Goal: Task Accomplishment & Management: Complete application form

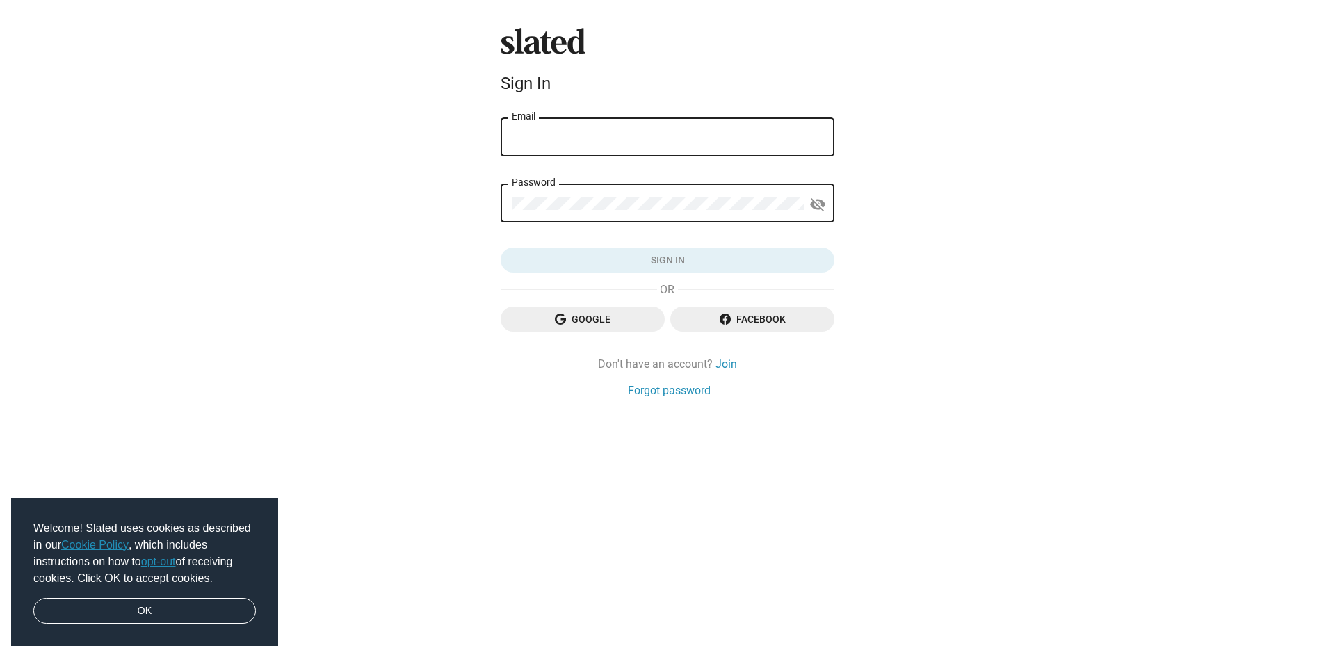
click at [623, 311] on span "Google" at bounding box center [583, 319] width 142 height 25
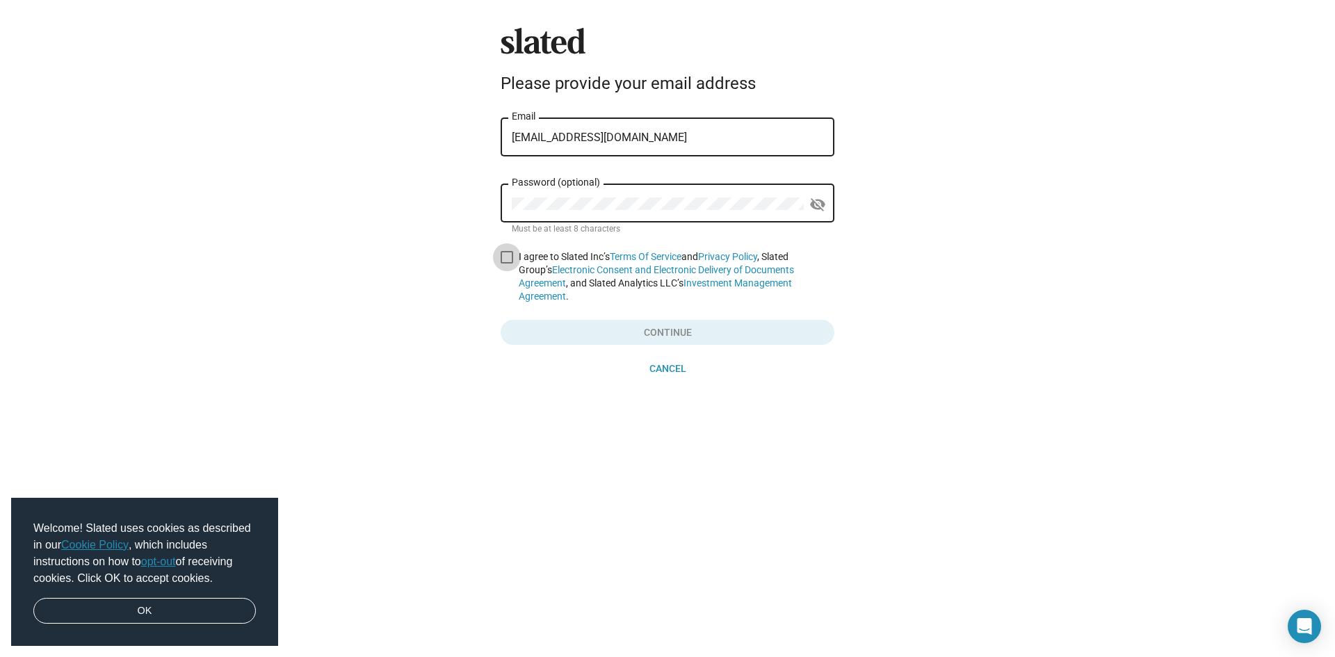
click at [503, 260] on span at bounding box center [507, 257] width 13 height 13
click at [506, 264] on input "I agree to Slated Inc’s Terms Of Service and Privacy Policy , Slated Group’s El…" at bounding box center [506, 264] width 1 height 1
checkbox input "true"
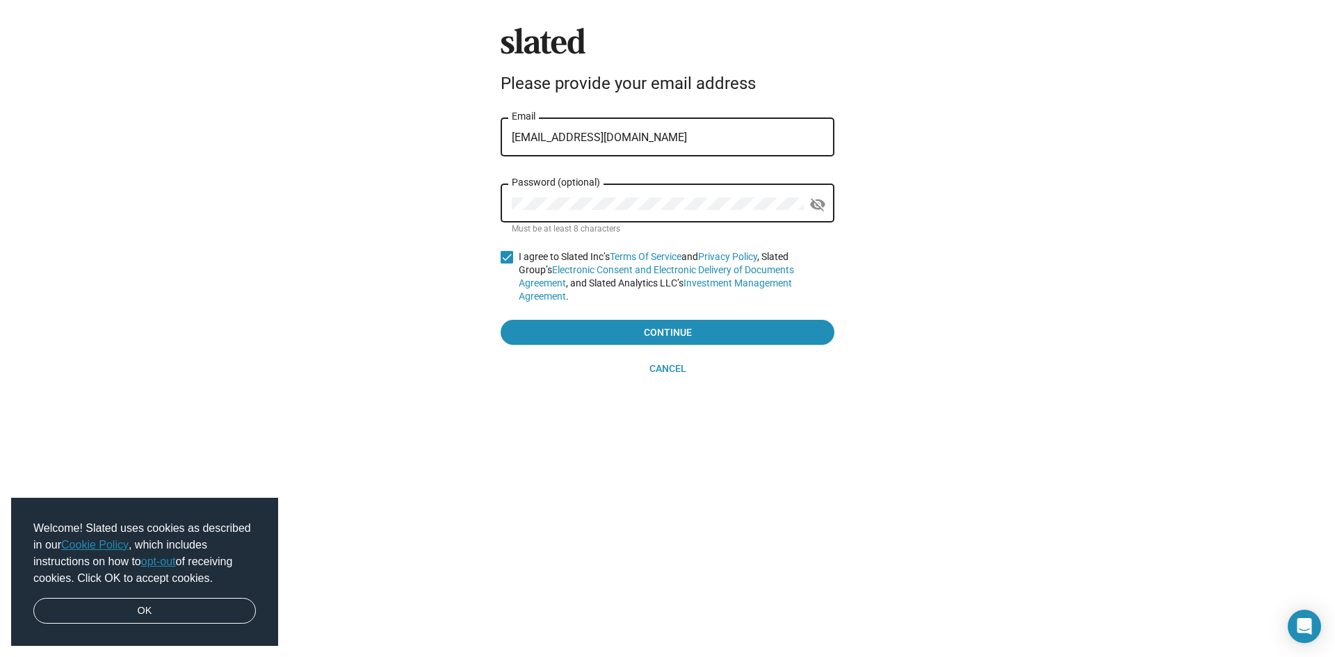
click at [601, 219] on div "Password (optional)" at bounding box center [658, 201] width 292 height 41
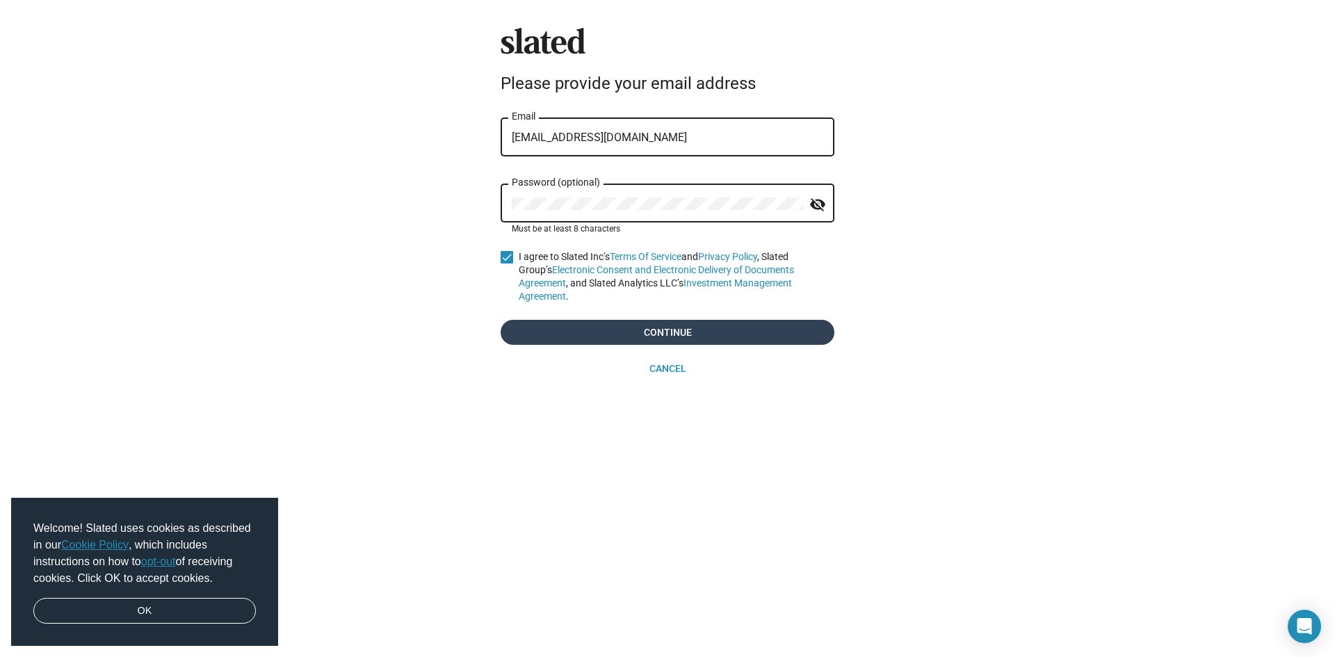
click at [702, 322] on span "Continue" at bounding box center [668, 332] width 312 height 25
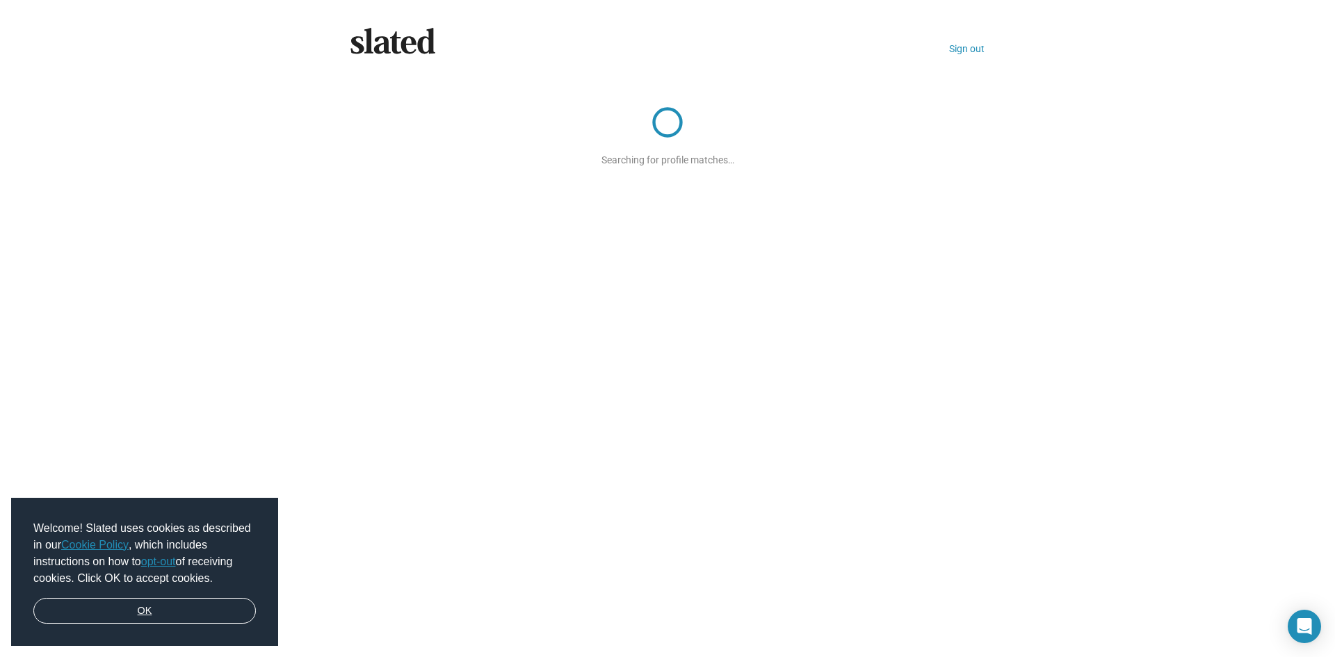
click at [241, 617] on link "OK" at bounding box center [144, 611] width 223 height 26
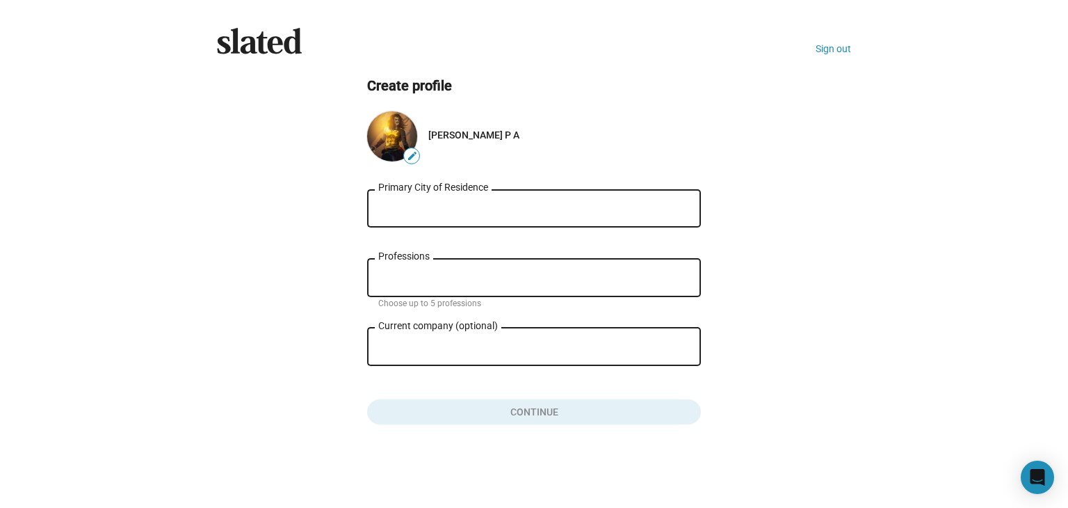
click at [510, 212] on input "Primary City of Residence" at bounding box center [534, 208] width 312 height 13
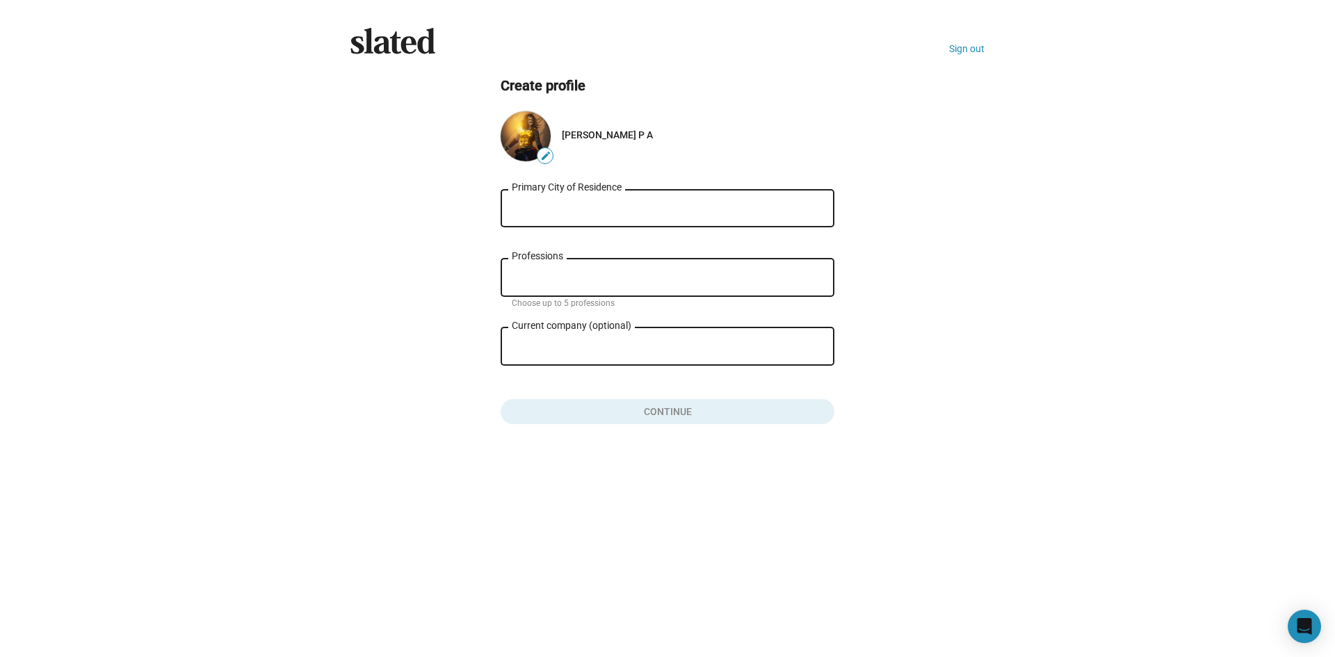
click at [560, 211] on input "Primary City of Residence" at bounding box center [668, 208] width 312 height 13
type input "India"
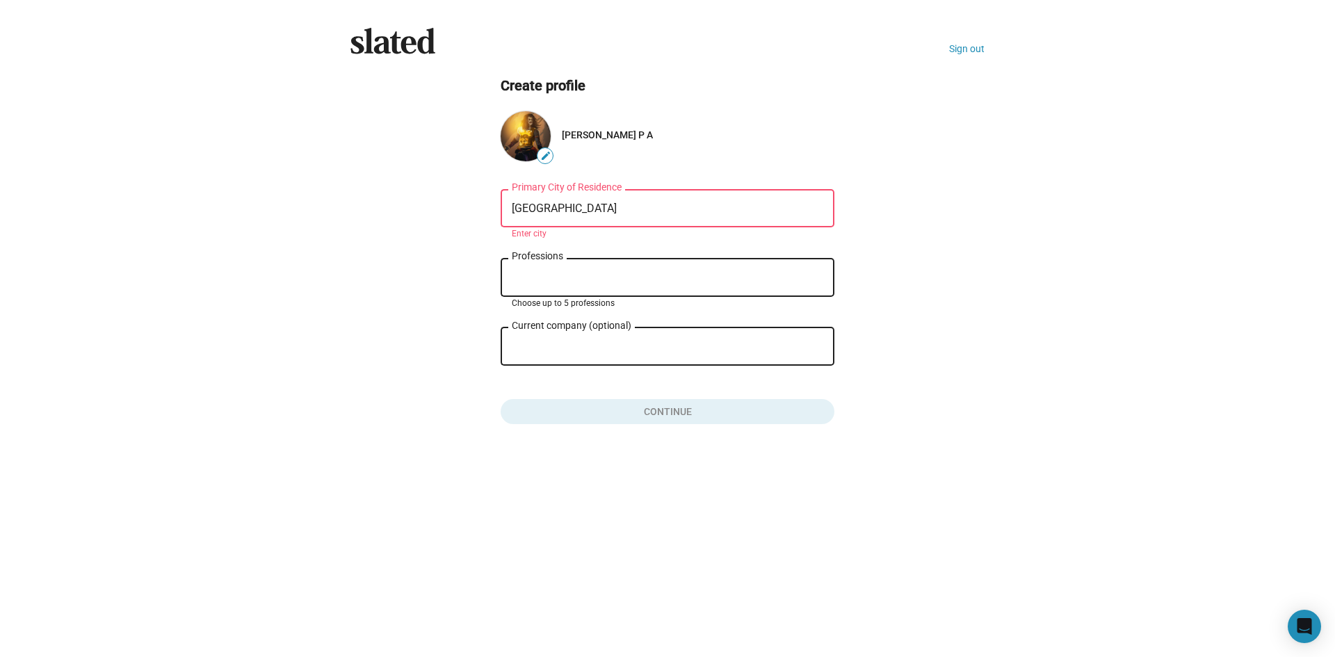
click at [551, 280] on input "Professions" at bounding box center [671, 278] width 312 height 13
click at [565, 210] on input "India" at bounding box center [668, 208] width 312 height 13
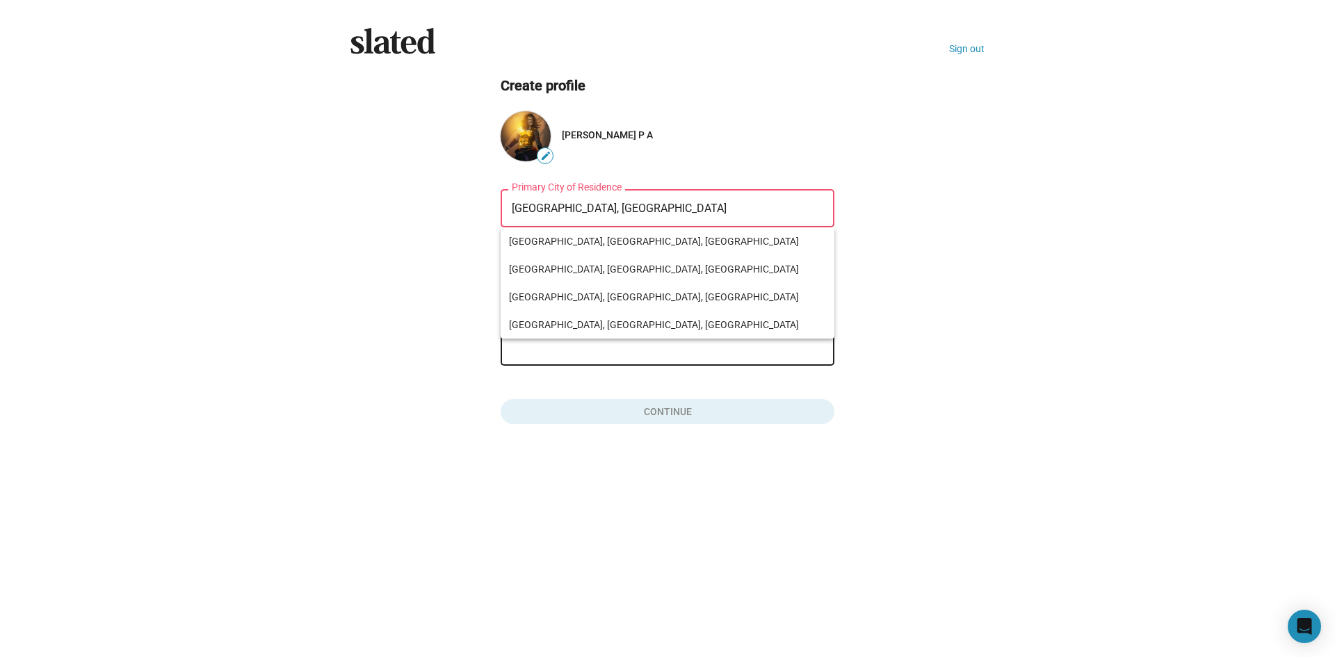
click at [983, 238] on ng-component "Create profile edit Adith P A Kerala, India Primary City of Residence Enter cit…" at bounding box center [667, 250] width 634 height 348
drag, startPoint x: 574, startPoint y: 204, endPoint x: 545, endPoint y: 209, distance: 28.8
click at [545, 209] on input "Kerala, India" at bounding box center [668, 208] width 312 height 13
click at [597, 357] on span "Kerala Estate, Kerala, India" at bounding box center [667, 353] width 317 height 28
type input "Kerala Estate, Kerala, India"
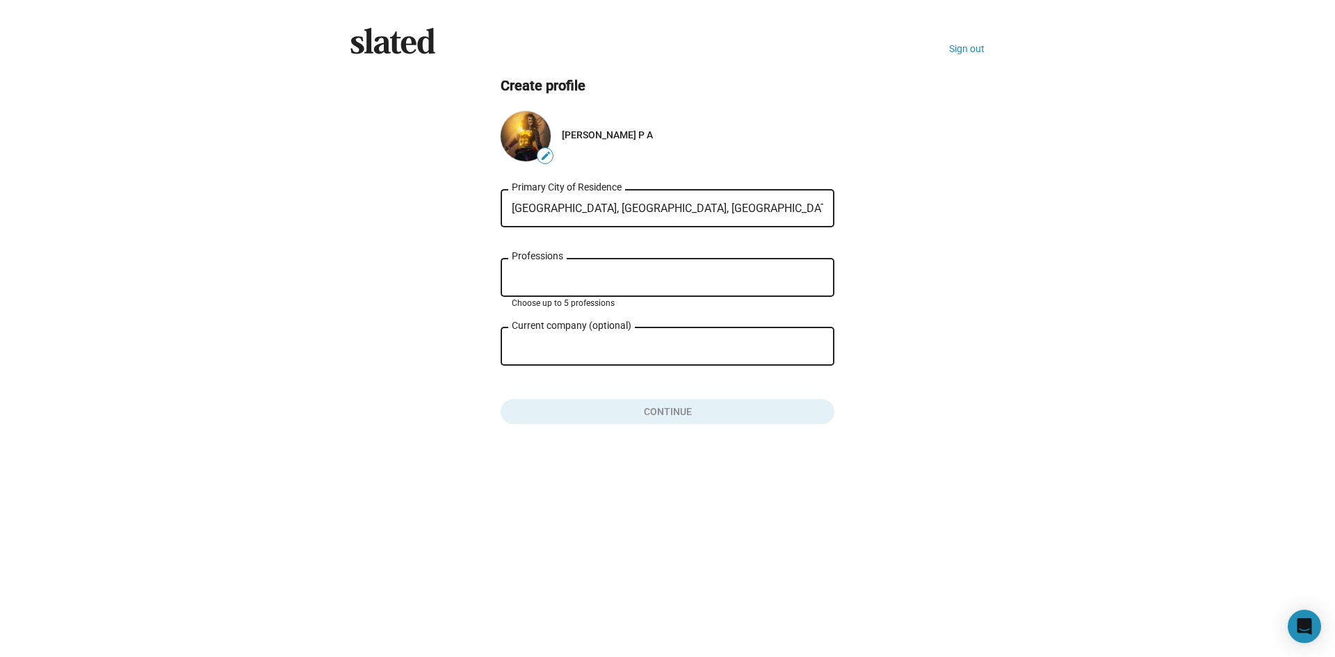
click at [537, 275] on input "Professions" at bounding box center [671, 278] width 312 height 13
type input "y"
type input "i"
click at [556, 272] on input "Professions" at bounding box center [671, 278] width 312 height 13
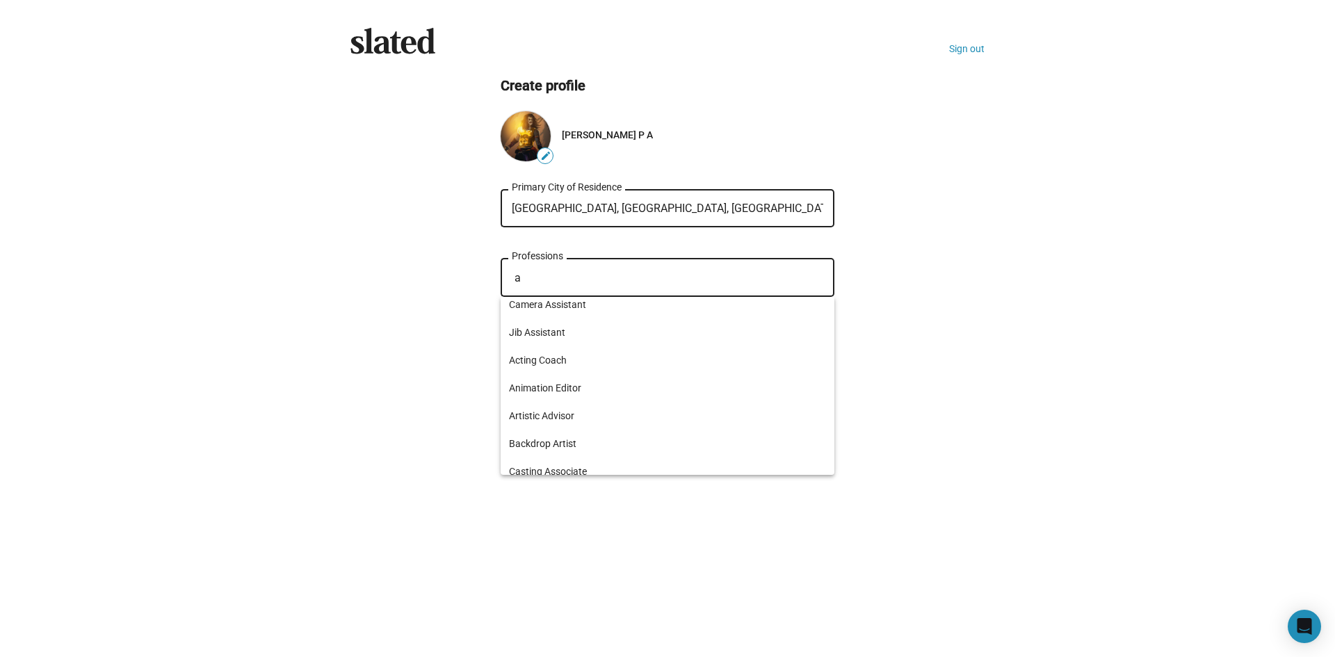
scroll to position [309, 0]
type input "a"
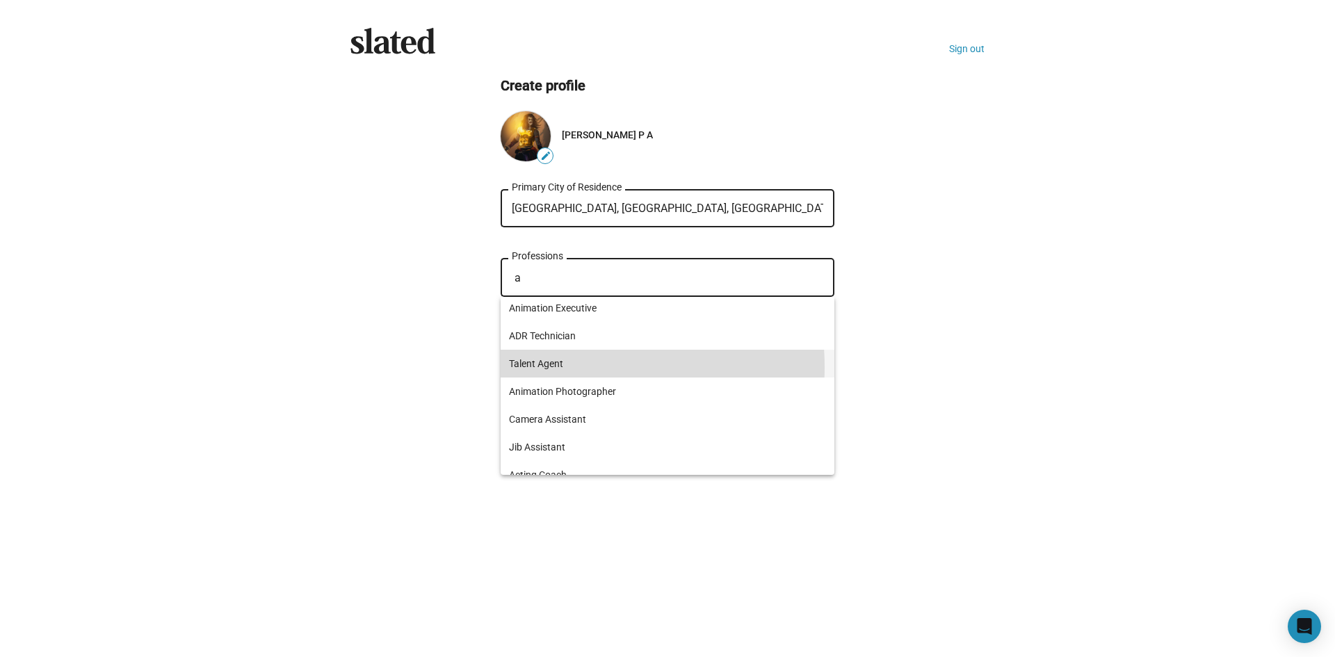
click at [558, 367] on span "Talent Agent" at bounding box center [667, 364] width 317 height 28
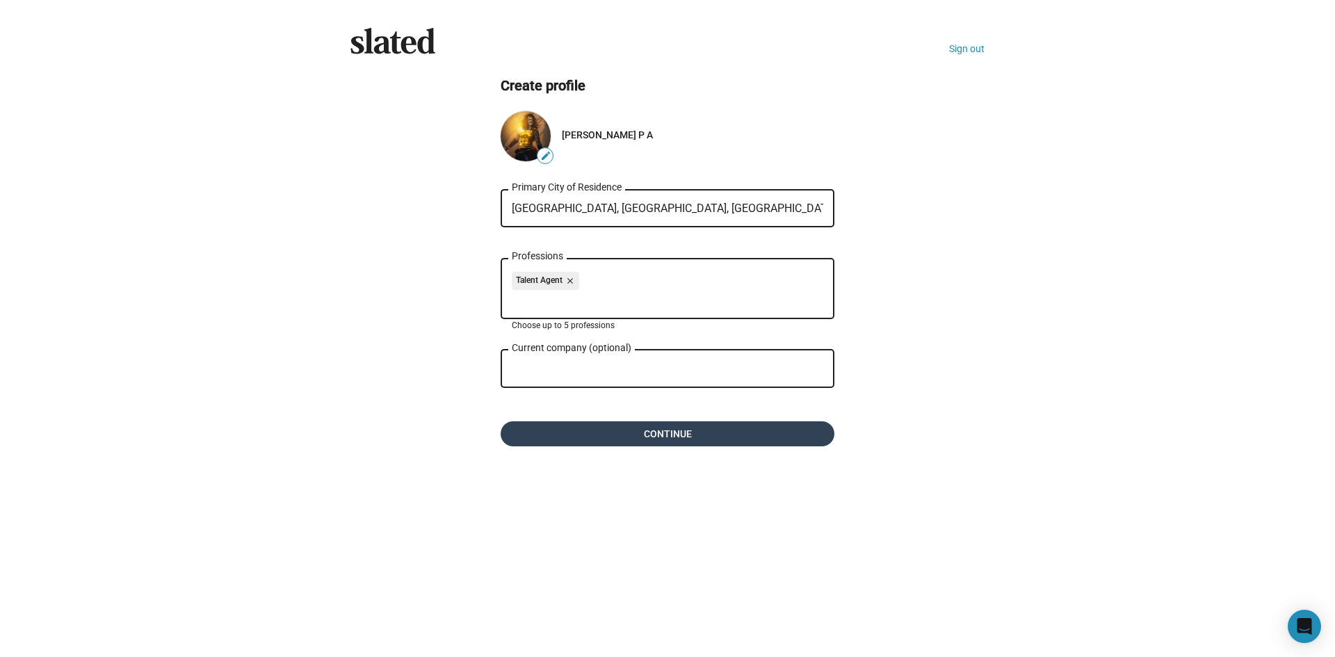
click at [658, 424] on span "Continue" at bounding box center [668, 433] width 312 height 25
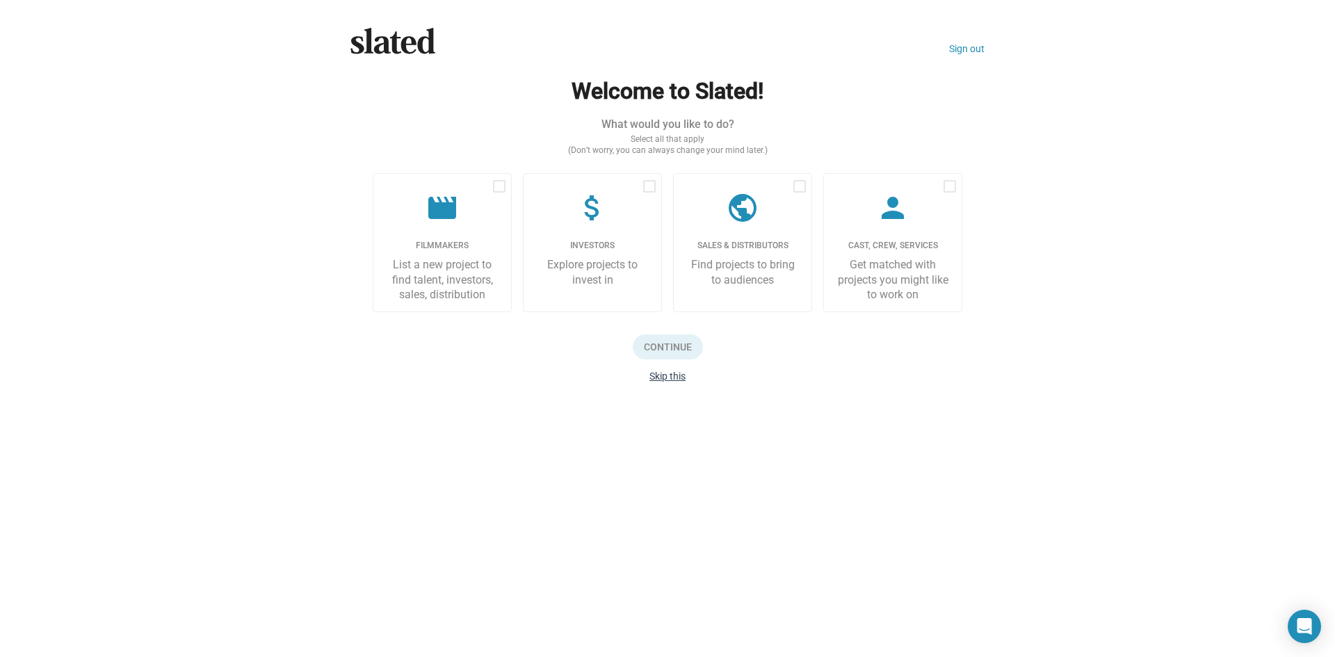
click at [659, 378] on button "Skip this" at bounding box center [667, 376] width 36 height 11
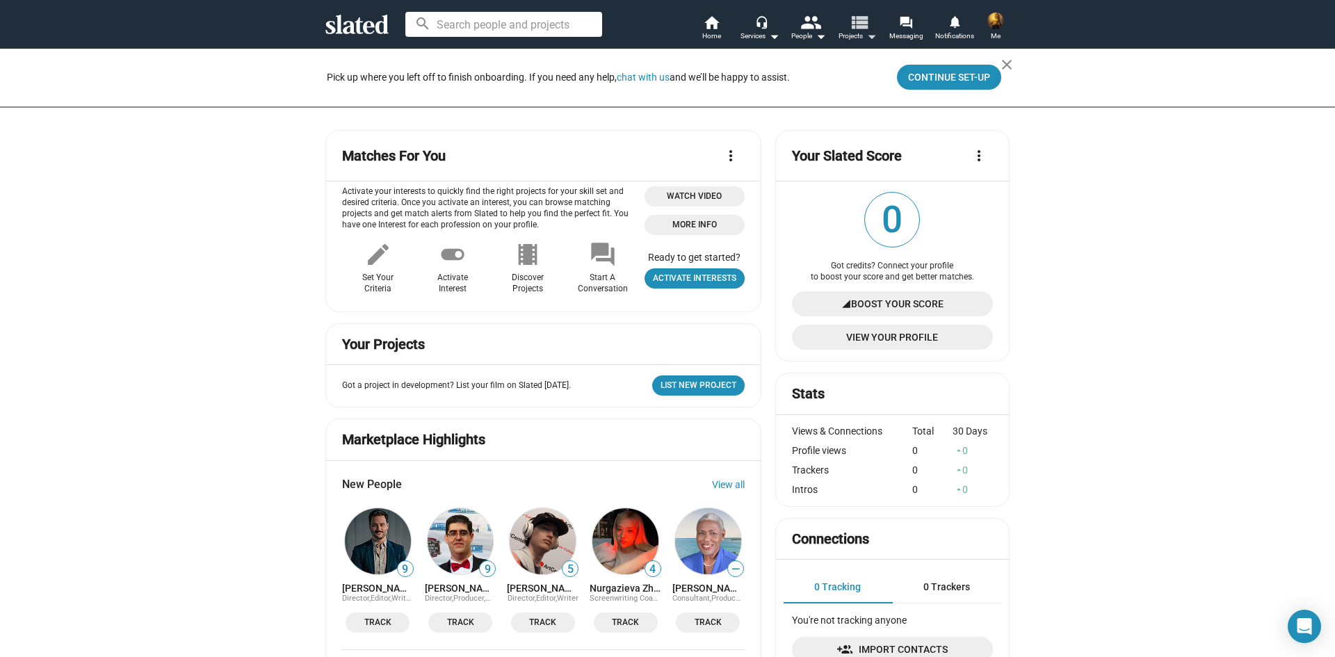
click at [873, 34] on mat-icon "arrow_drop_down" at bounding box center [871, 36] width 17 height 17
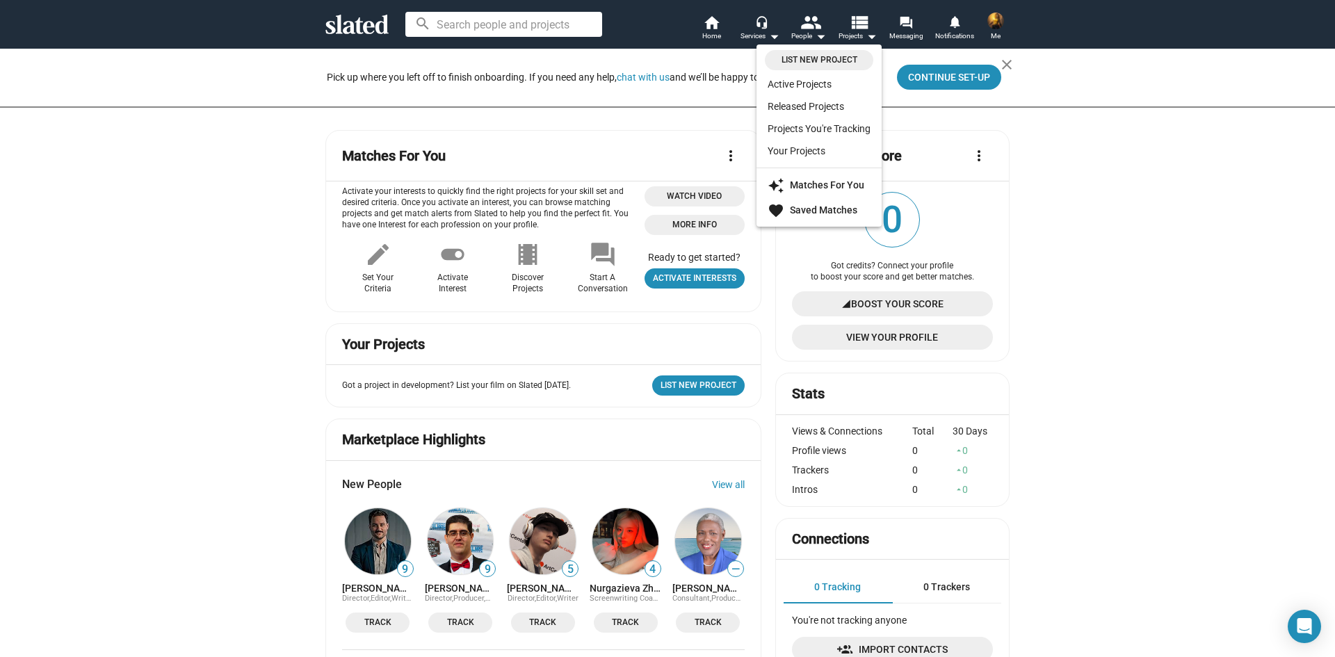
click at [1067, 255] on div at bounding box center [667, 328] width 1335 height 657
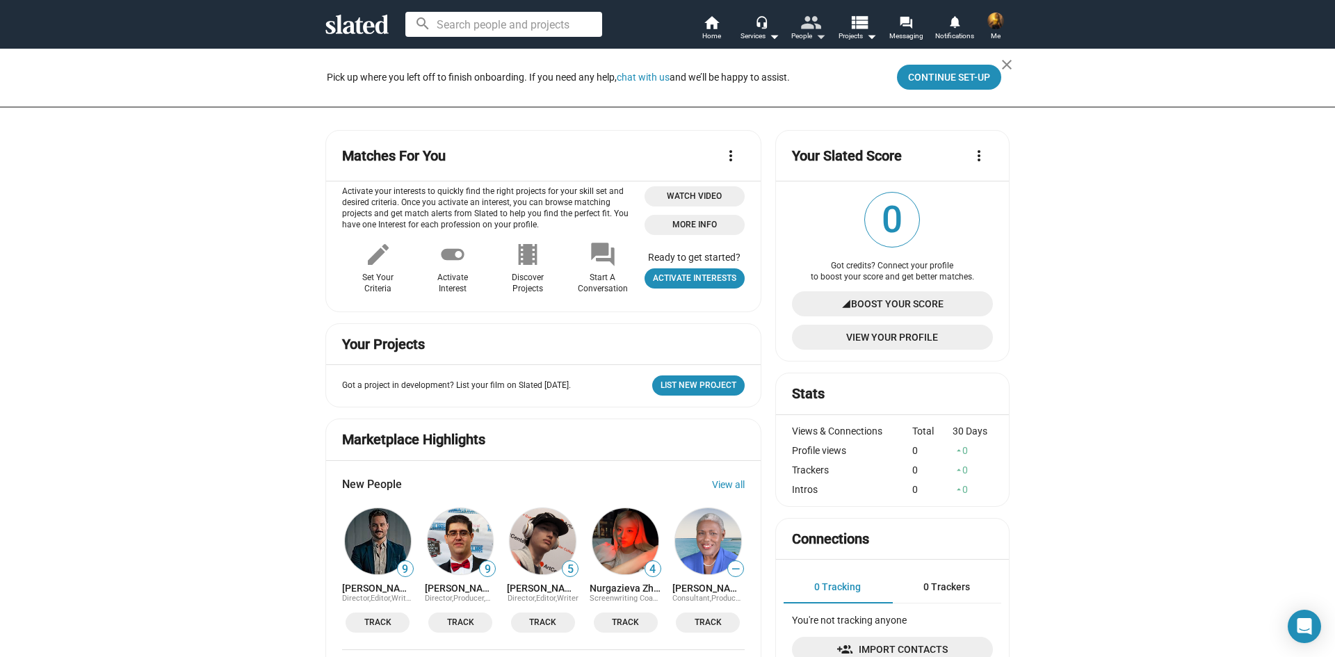
click at [829, 32] on mat-icon "arrow_drop_down" at bounding box center [820, 36] width 17 height 17
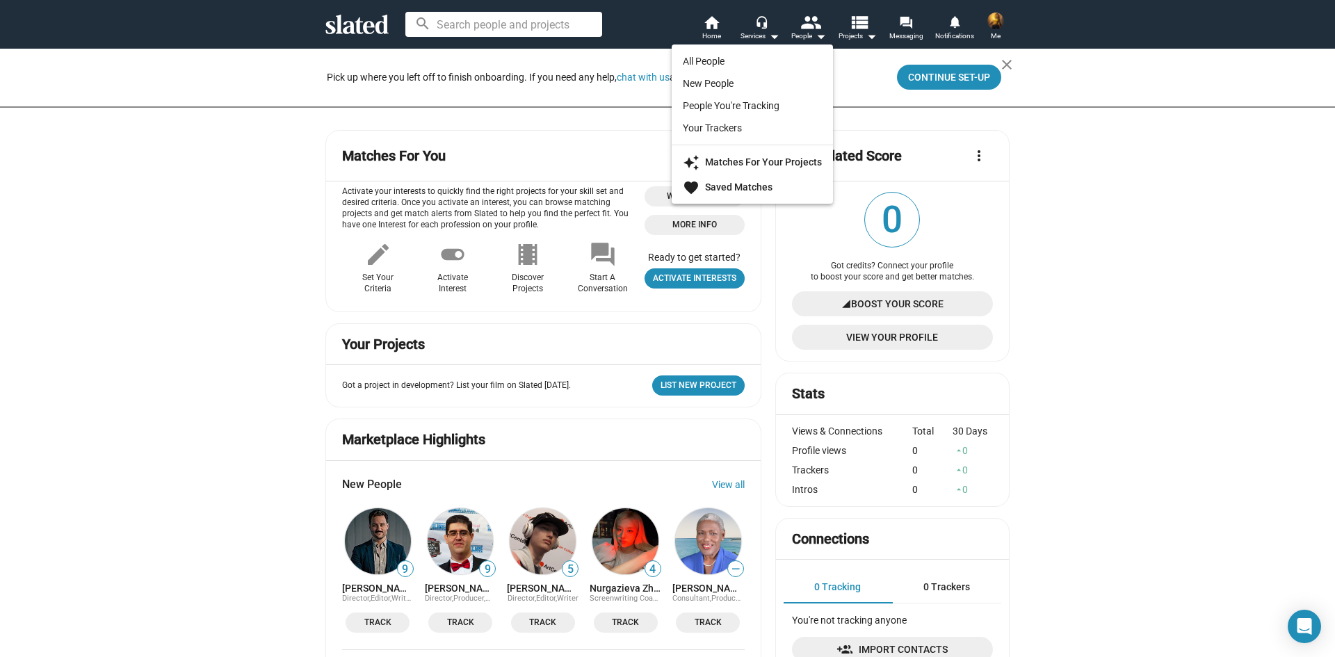
click at [1067, 232] on div at bounding box center [667, 328] width 1335 height 657
